Goal: Task Accomplishment & Management: Manage account settings

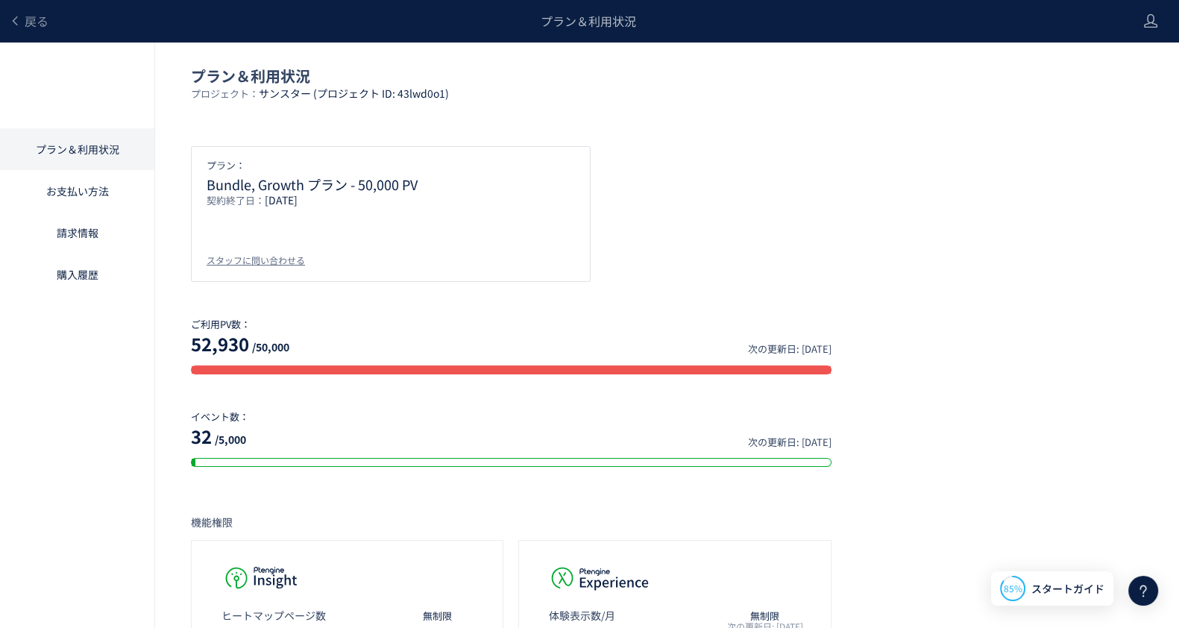
drag, startPoint x: 321, startPoint y: 187, endPoint x: 330, endPoint y: 210, distance: 25.5
click at [330, 210] on div "プラン： Bundle, Growth プラン - 50,000 PV 契約終了日： [DATE] スタッフに問い合わせる" at bounding box center [391, 214] width 400 height 136
click at [750, 212] on div "プラン： Bundle, Growth プラン - 50,000 PV 契約終了日： [DATE] スタッフに問い合わせる" at bounding box center [667, 214] width 953 height 136
click at [780, 373] on div at bounding box center [511, 370] width 641 height 9
drag, startPoint x: 294, startPoint y: 204, endPoint x: 334, endPoint y: 275, distance: 81.5
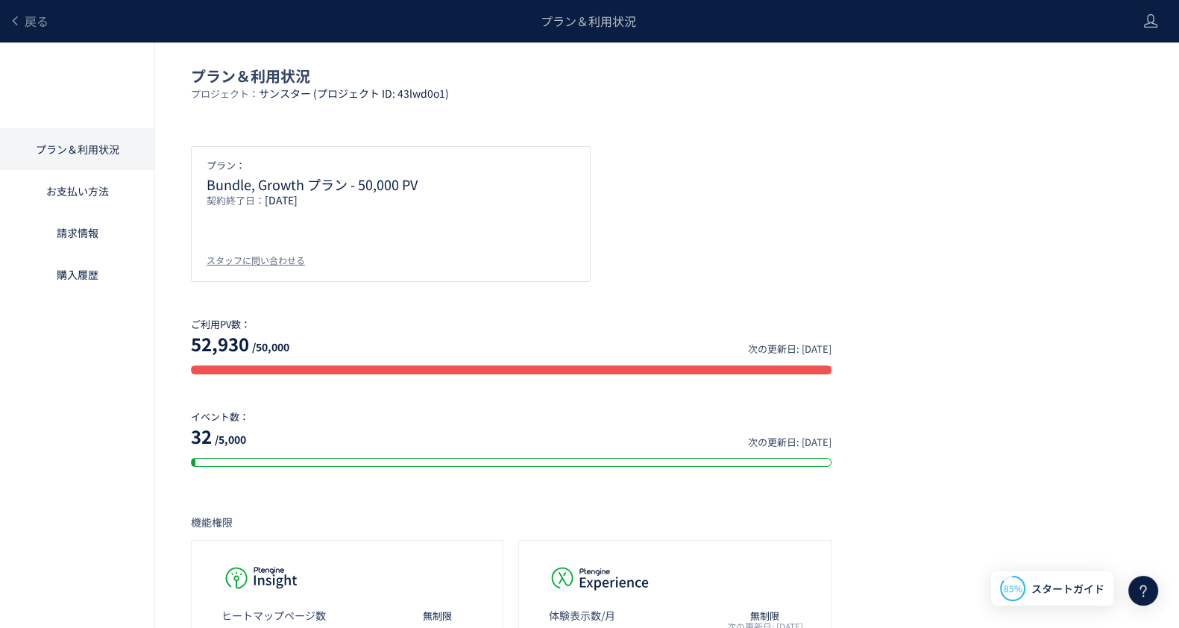
click at [325, 205] on p "契約終了日： [DATE]" at bounding box center [391, 204] width 369 height 25
click at [80, 233] on link "請求情報" at bounding box center [77, 233] width 154 height 42
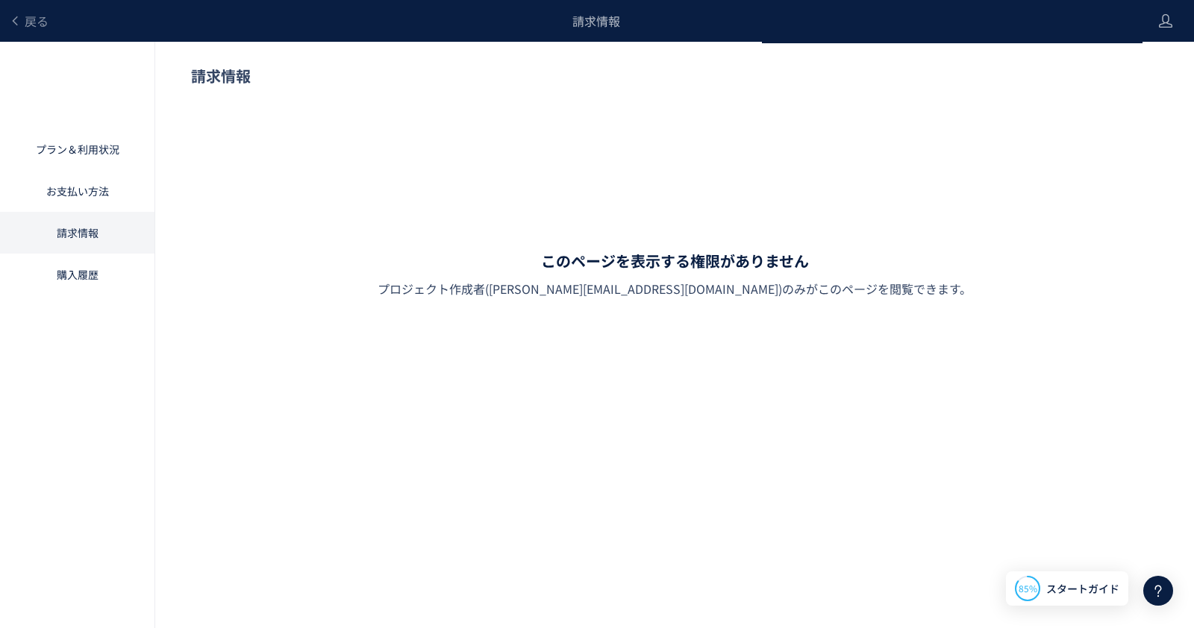
click at [75, 281] on link "購入履歴" at bounding box center [77, 275] width 154 height 42
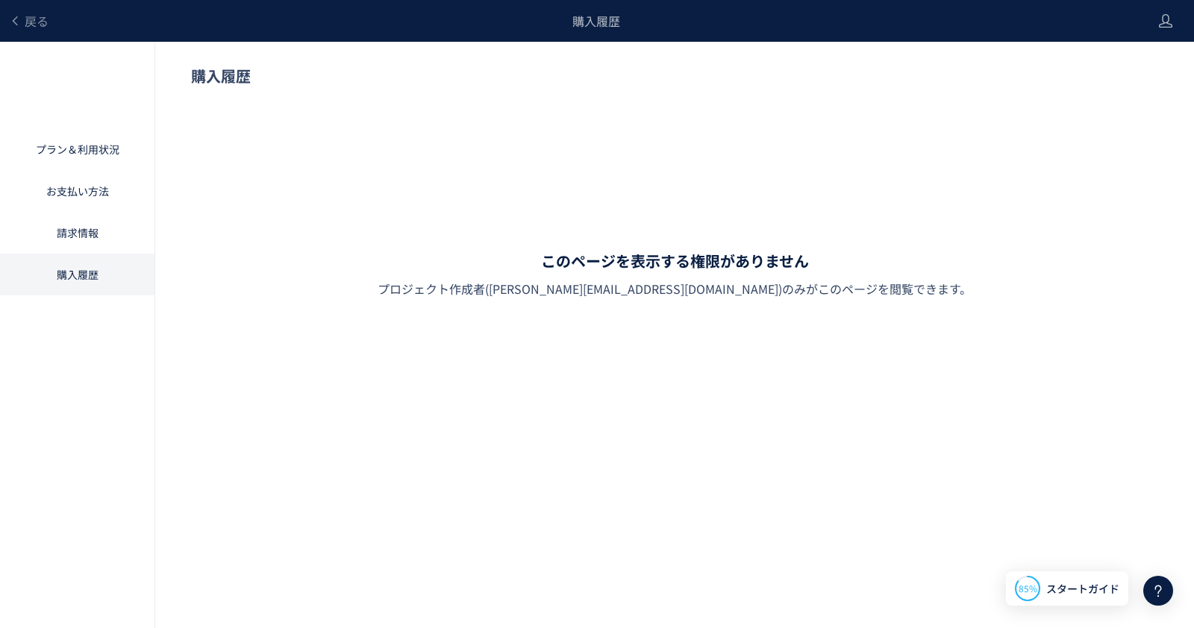
click at [90, 222] on link "請求情報" at bounding box center [77, 233] width 154 height 42
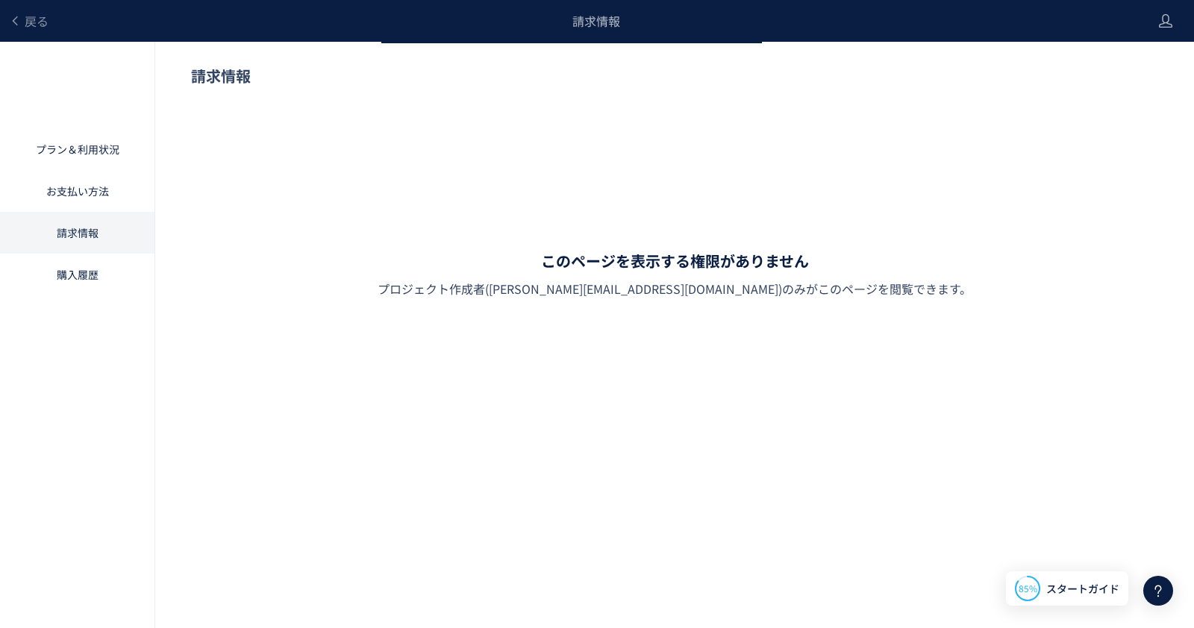
click at [0, 0] on div at bounding box center [0, 0] width 0 height 0
click at [66, 185] on link "お支払い方法" at bounding box center [77, 191] width 154 height 42
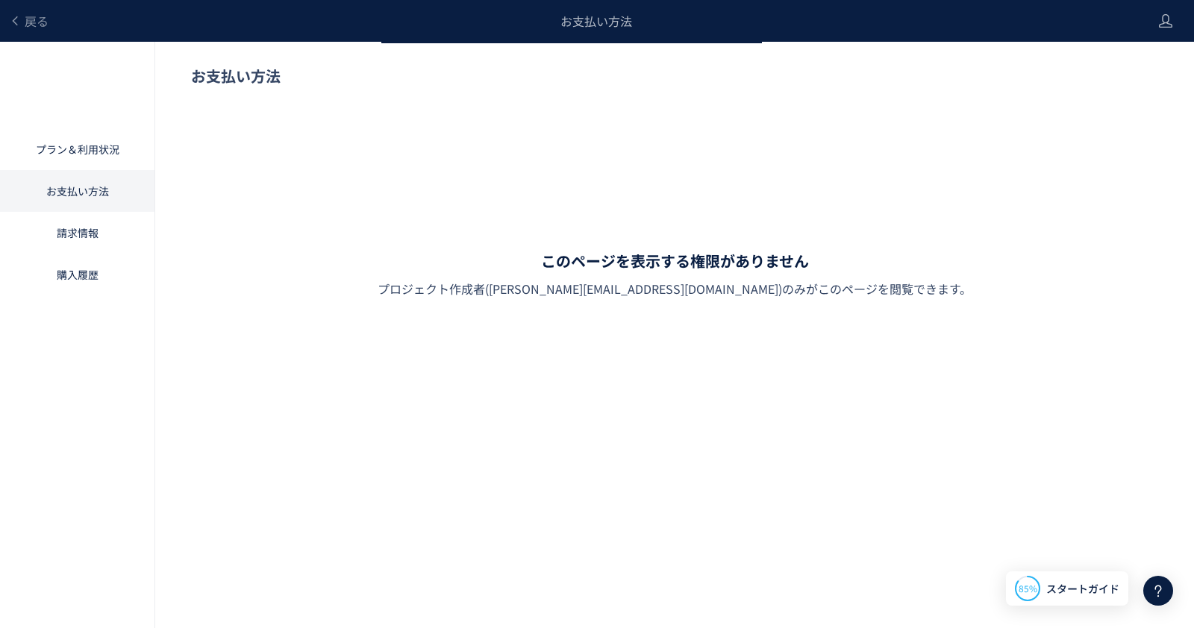
click at [86, 149] on link "プラン＆利用状況" at bounding box center [77, 149] width 154 height 42
